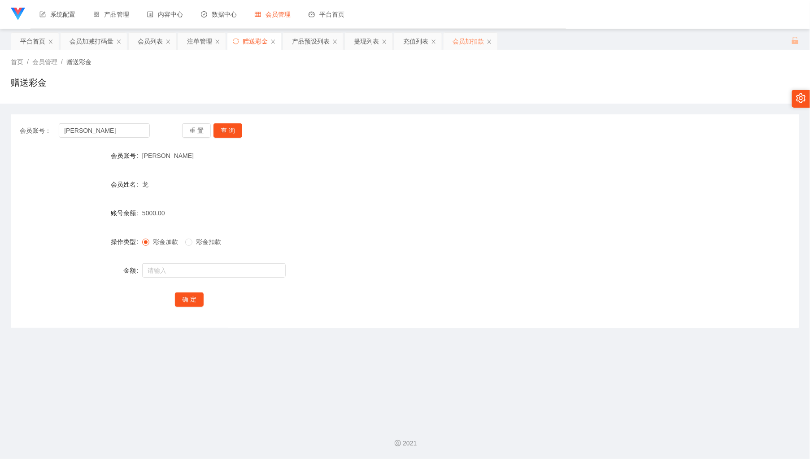
click at [466, 39] on div "会员加扣款" at bounding box center [467, 41] width 31 height 17
click at [125, 128] on input "Jiahung12345" at bounding box center [104, 130] width 91 height 14
paste input "01110933351"
type input "01110933351"
click at [223, 134] on button "查 询" at bounding box center [227, 130] width 29 height 14
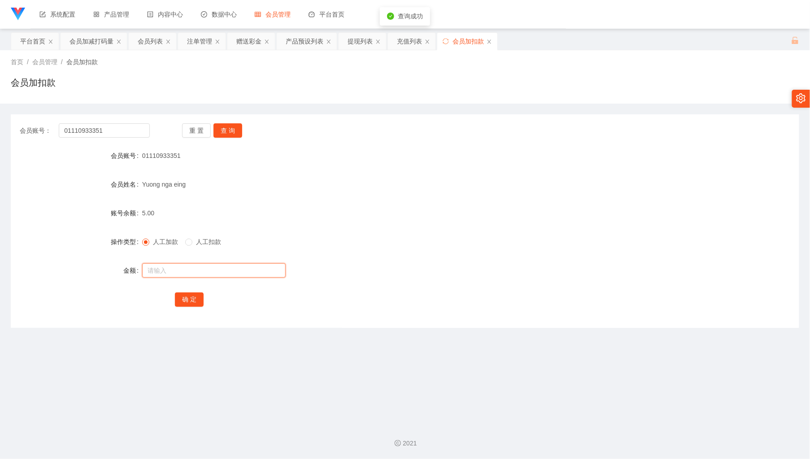
click at [181, 275] on input "text" at bounding box center [213, 270] width 143 height 14
type input "100"
click at [72, 41] on div "会员加减打码量" at bounding box center [91, 41] width 44 height 17
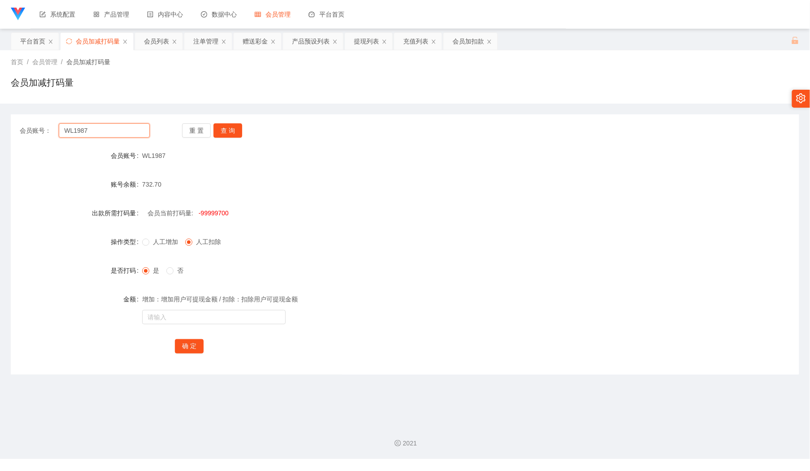
click at [112, 134] on input "WL1987" at bounding box center [104, 130] width 91 height 14
paste input "01110933351"
type input "01110933351"
click at [231, 128] on button "查 询" at bounding box center [227, 130] width 29 height 14
click at [180, 309] on div "增加：增加用户可提现金额 / 扣除：扣除用户可提现金额" at bounding box center [372, 308] width 460 height 36
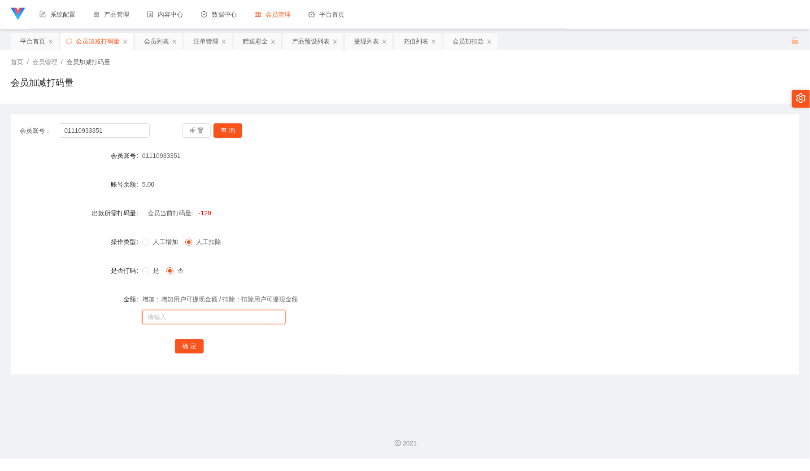
click at [178, 316] on input "text" at bounding box center [213, 317] width 143 height 14
type input "3333333"
click at [194, 346] on button "确 定" at bounding box center [189, 346] width 29 height 14
click at [463, 42] on div "会员加扣款" at bounding box center [467, 41] width 31 height 17
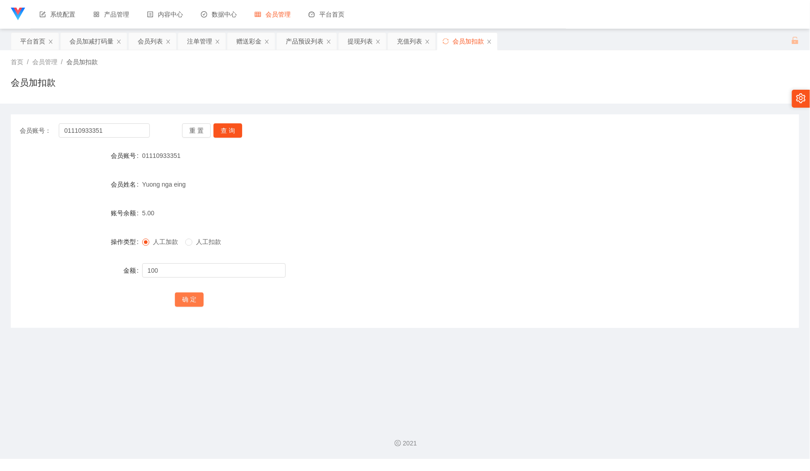
click at [191, 299] on button "确 定" at bounding box center [189, 299] width 29 height 14
